Goal: Task Accomplishment & Management: Manage account settings

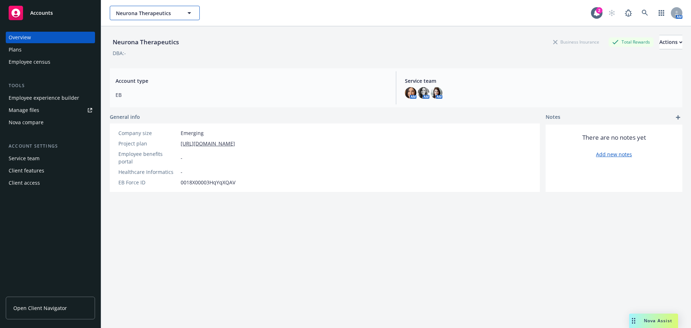
click at [140, 15] on span "Neurona Therapeutics" at bounding box center [147, 13] width 62 height 8
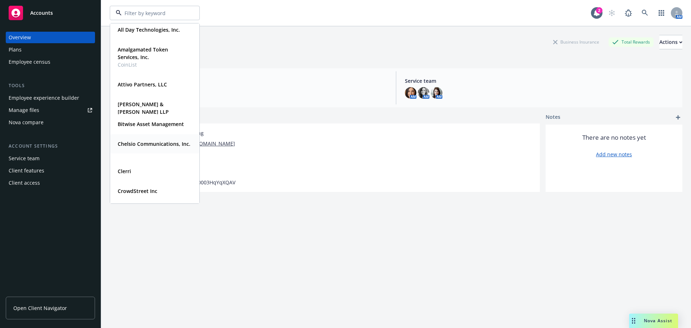
scroll to position [36, 0]
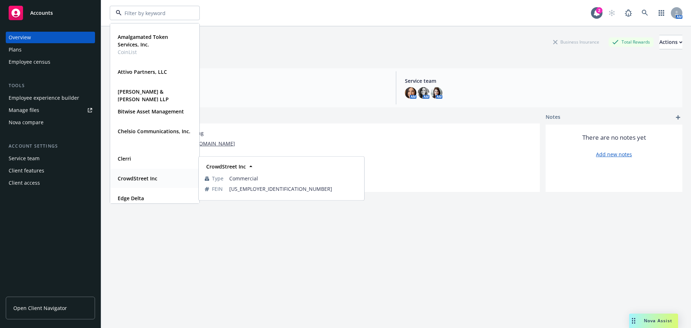
click at [132, 173] on div "CrowdStreet Inc" at bounding box center [137, 178] width 44 height 10
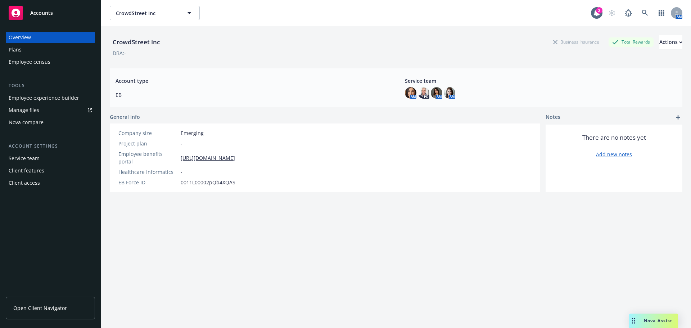
click at [39, 98] on div "Employee experience builder" at bounding box center [44, 98] width 71 height 12
click at [215, 154] on link "[URL][DOMAIN_NAME]" at bounding box center [208, 158] width 54 height 8
click at [659, 42] on div "Actions" at bounding box center [670, 42] width 23 height 14
click at [625, 59] on link "Edit account summary" at bounding box center [643, 60] width 77 height 14
select select "US"
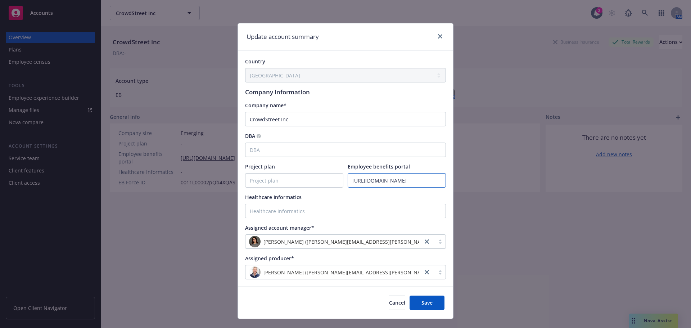
click at [367, 181] on input "https://app.strivebenefits.com/crowdstreet" at bounding box center [397, 180] width 98 height 14
paste input "newfront.com/employee/a9a46065-1b5a-47e9-aaae-92d2ec99ff59"
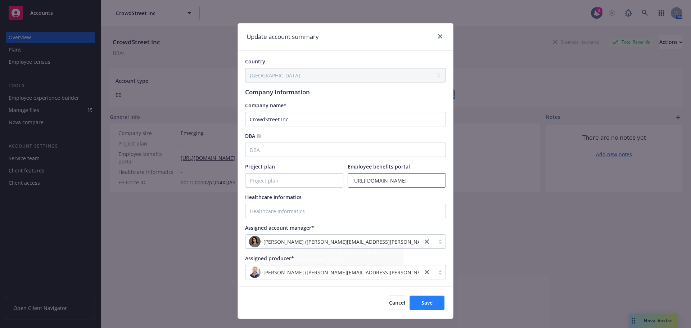
type input "https://app.newfront.com/employee/a9a46065-1b5a-47e9-aaae-92d2ec99ff59"
click at [432, 308] on button "Save" at bounding box center [426, 302] width 35 height 14
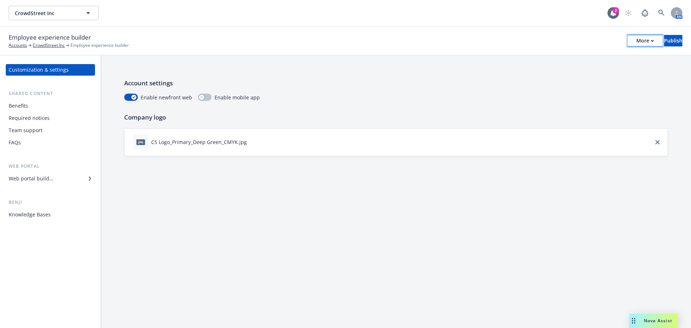
click at [636, 40] on div "More" at bounding box center [645, 40] width 18 height 11
click at [578, 65] on link "Copy portal link" at bounding box center [585, 71] width 107 height 14
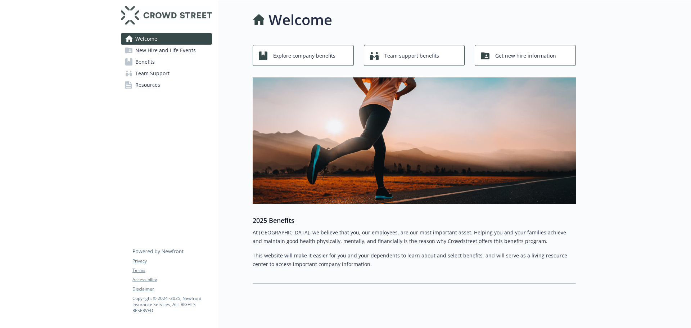
click at [147, 70] on span "Team Support" at bounding box center [152, 74] width 34 height 12
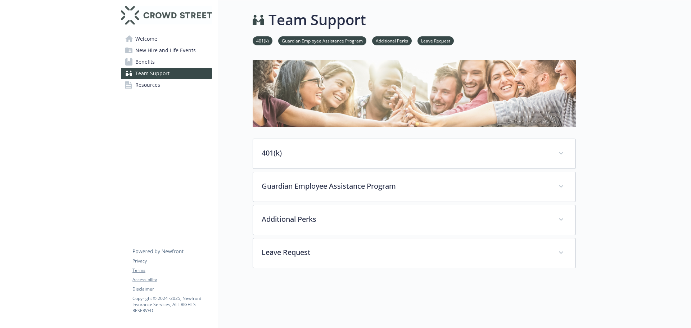
click at [145, 86] on span "Resources" at bounding box center [147, 85] width 25 height 12
